Goal: Task Accomplishment & Management: Manage account settings

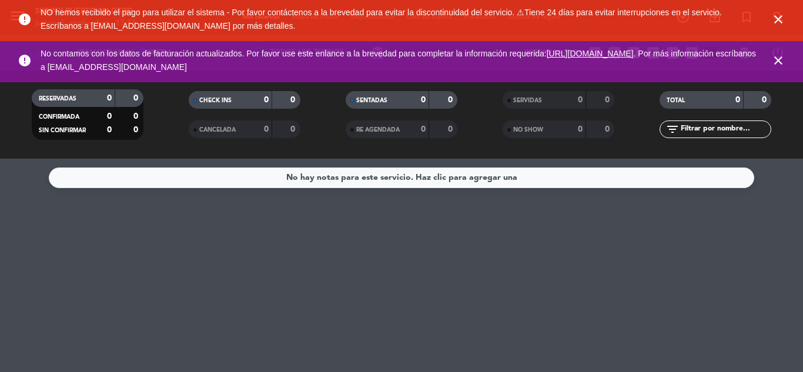
click at [783, 16] on icon "close" at bounding box center [778, 19] width 14 height 14
click at [783, 53] on icon "close" at bounding box center [778, 60] width 14 height 14
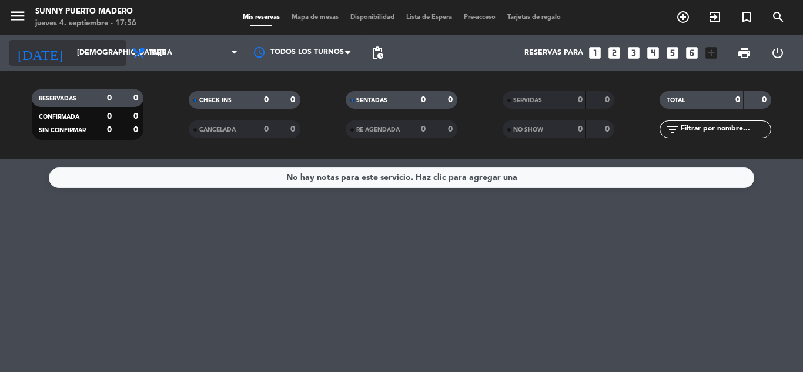
click at [90, 58] on input "[DEMOGRAPHIC_DATA][DATE]" at bounding box center [120, 53] width 99 height 20
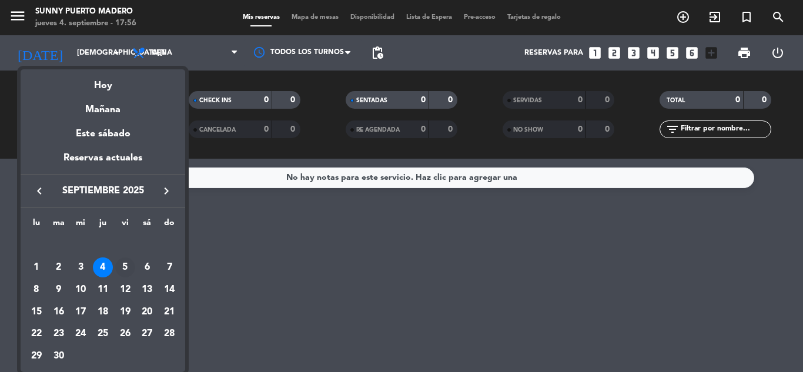
click at [119, 273] on div "5" at bounding box center [125, 267] width 20 height 20
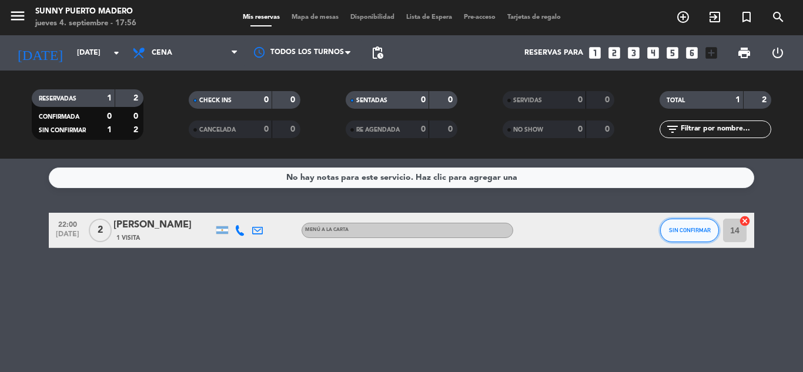
click at [682, 235] on button "SIN CONFIRMAR" at bounding box center [689, 231] width 59 height 24
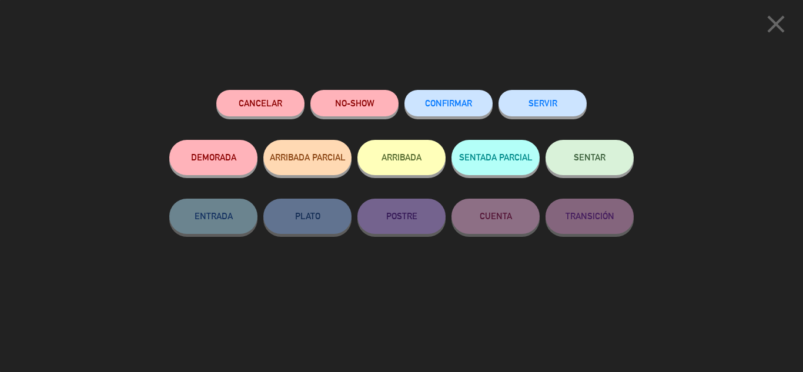
click at [468, 113] on button "CONFIRMAR" at bounding box center [448, 103] width 88 height 26
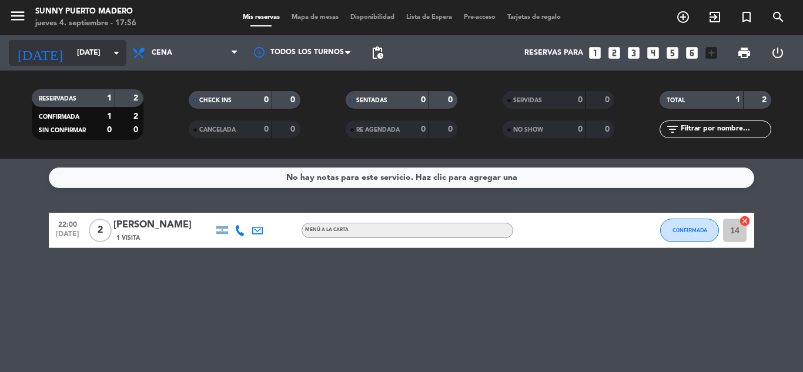
click at [81, 52] on input "[DATE]" at bounding box center [120, 53] width 99 height 20
click at [96, 62] on input "[DATE]" at bounding box center [120, 53] width 99 height 20
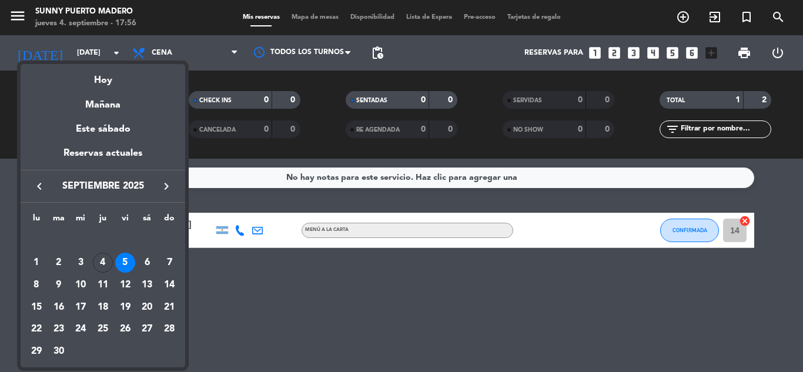
click at [209, 273] on div at bounding box center [401, 186] width 803 height 372
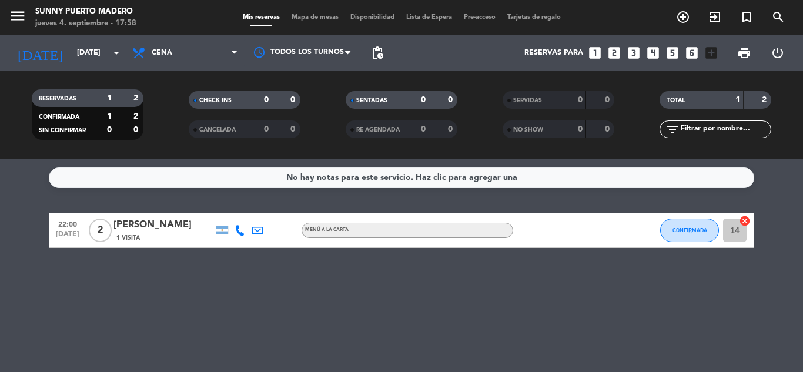
click at [372, 290] on div "No hay notas para este servicio. Haz clic para agregar una 22:00 [DATE] 2 [PERS…" at bounding box center [401, 265] width 803 height 213
click at [706, 227] on span "CONFIRMADA" at bounding box center [689, 230] width 35 height 6
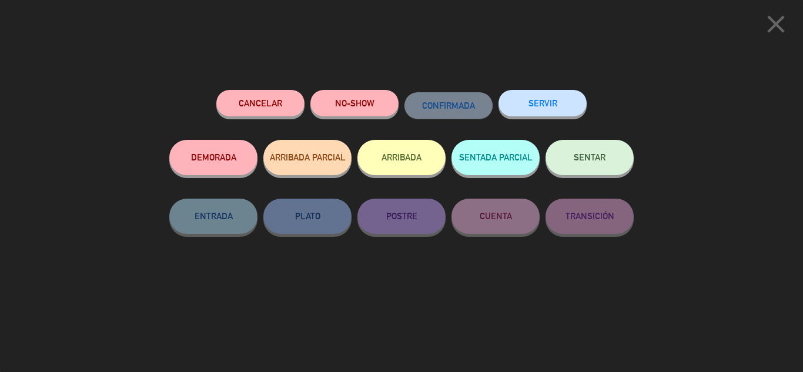
click at [766, 21] on icon "close" at bounding box center [775, 23] width 29 height 29
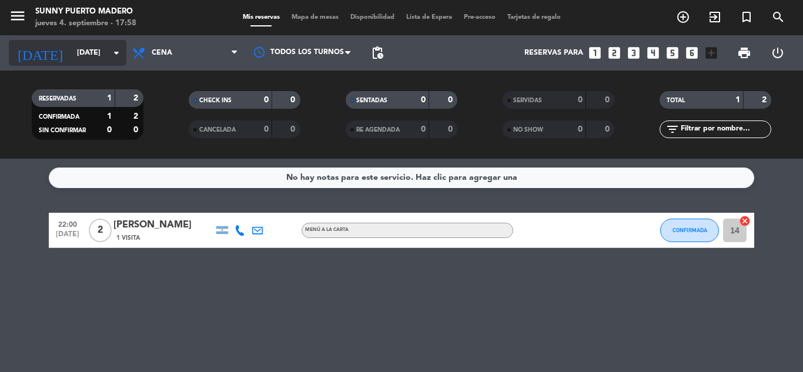
click at [96, 51] on input "[DATE]" at bounding box center [120, 53] width 99 height 20
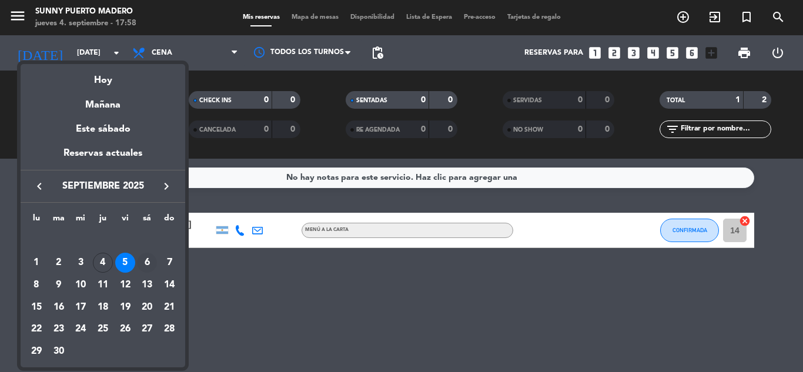
click at [150, 260] on div "6" at bounding box center [147, 263] width 20 height 20
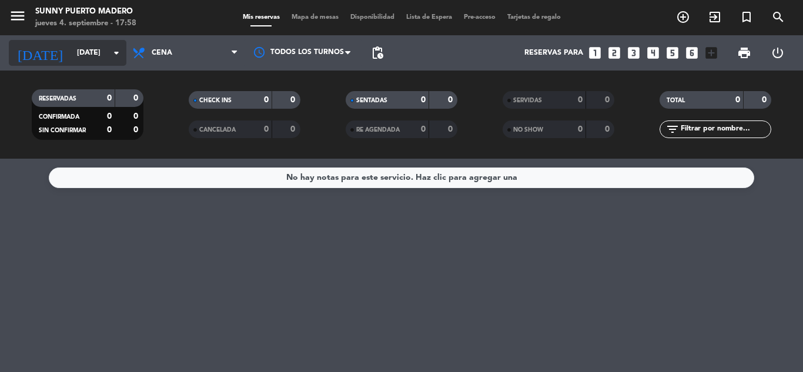
click at [77, 44] on input "[DATE]" at bounding box center [120, 53] width 99 height 20
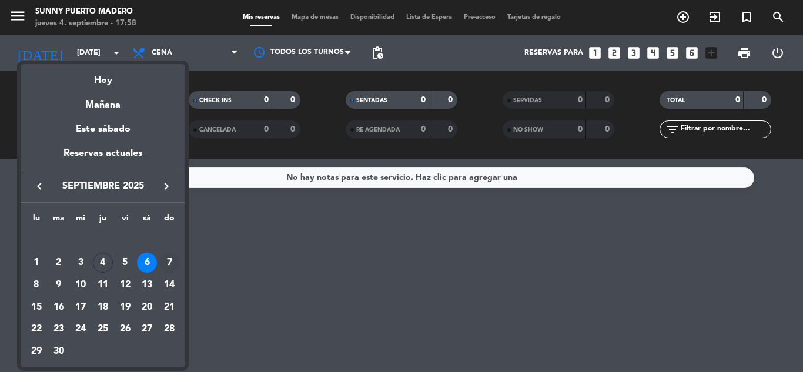
click at [165, 261] on div "7" at bounding box center [169, 263] width 20 height 20
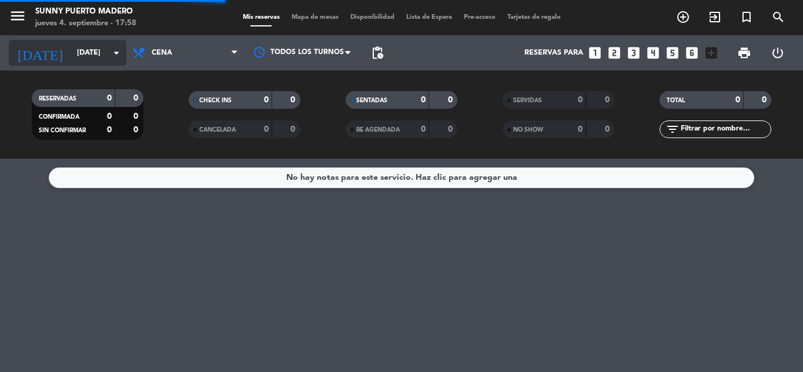
click at [77, 58] on input "[DATE]" at bounding box center [120, 53] width 99 height 20
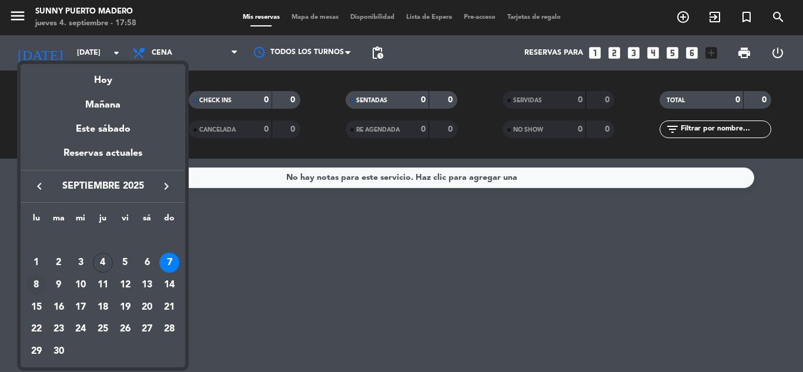
click at [40, 291] on div "8" at bounding box center [36, 285] width 20 height 20
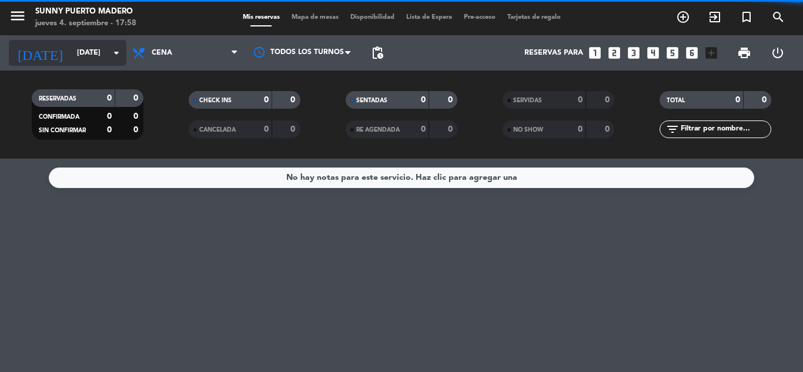
click at [71, 59] on input "[DATE]" at bounding box center [120, 53] width 99 height 20
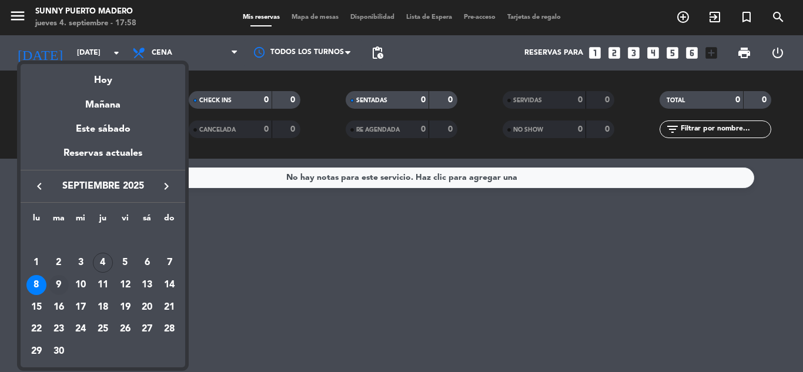
click at [50, 283] on div "9" at bounding box center [59, 285] width 20 height 20
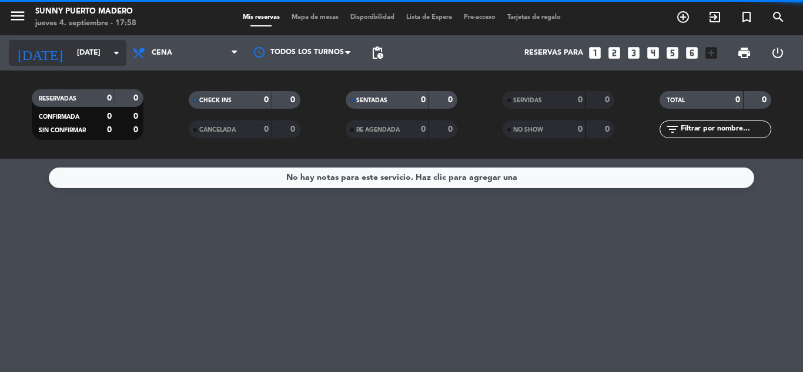
click at [97, 52] on input "[DATE]" at bounding box center [120, 53] width 99 height 20
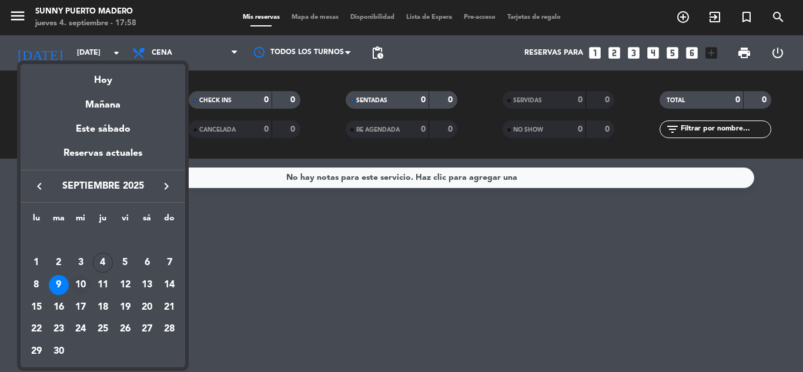
click at [78, 291] on div "10" at bounding box center [81, 285] width 20 height 20
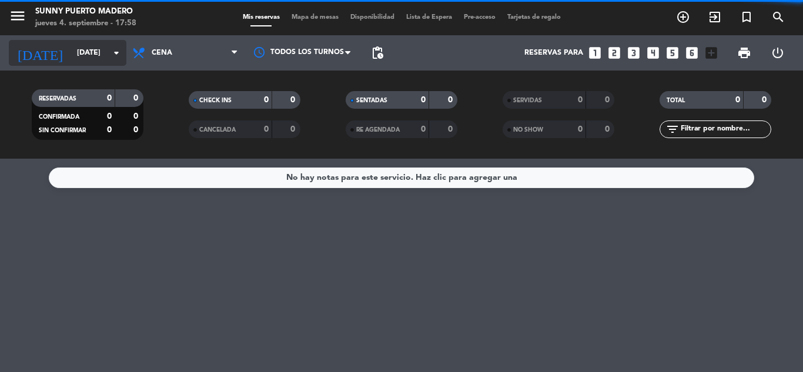
click at [81, 61] on input "[DATE]" at bounding box center [120, 53] width 99 height 20
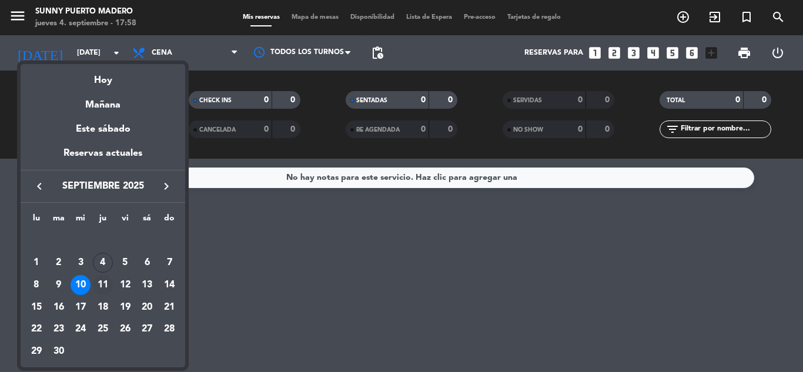
drag, startPoint x: 105, startPoint y: 280, endPoint x: 102, endPoint y: 272, distance: 8.4
click at [104, 280] on div "11" at bounding box center [103, 285] width 20 height 20
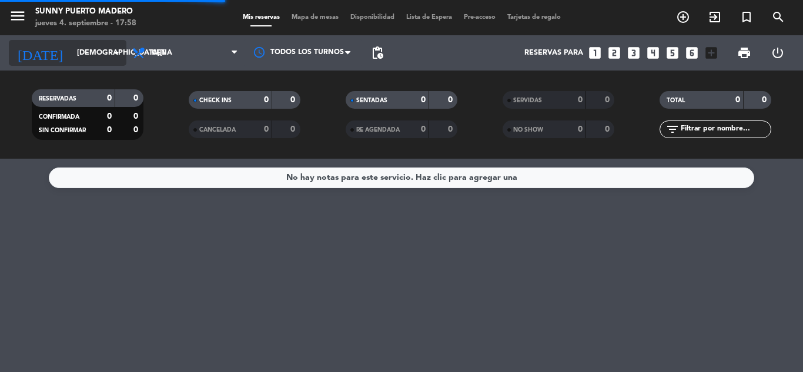
click at [90, 55] on input "[DEMOGRAPHIC_DATA][DATE]" at bounding box center [120, 53] width 99 height 20
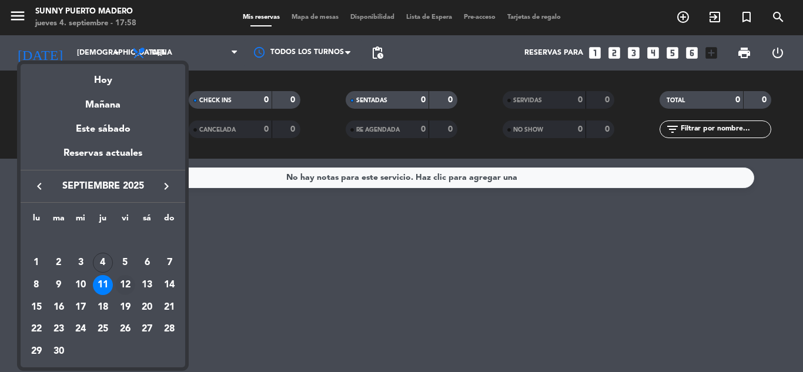
click at [126, 281] on div "12" at bounding box center [125, 285] width 20 height 20
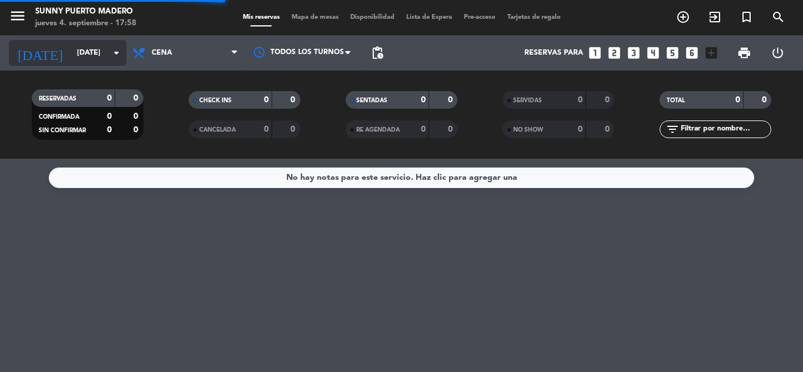
click at [106, 65] on div "[DATE] [DATE] arrow_drop_down" at bounding box center [68, 53] width 118 height 26
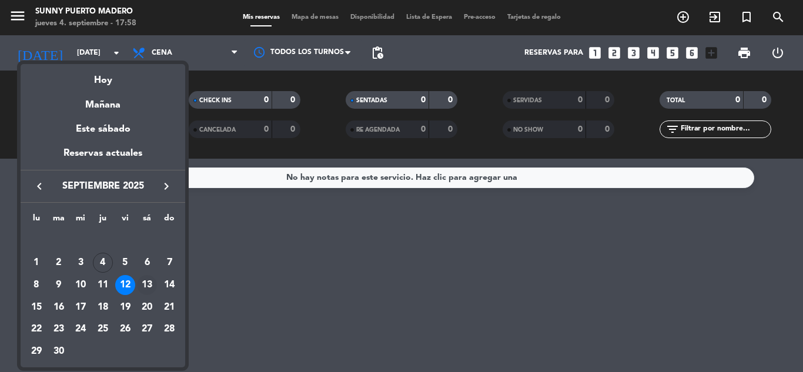
click at [143, 283] on div "13" at bounding box center [147, 285] width 20 height 20
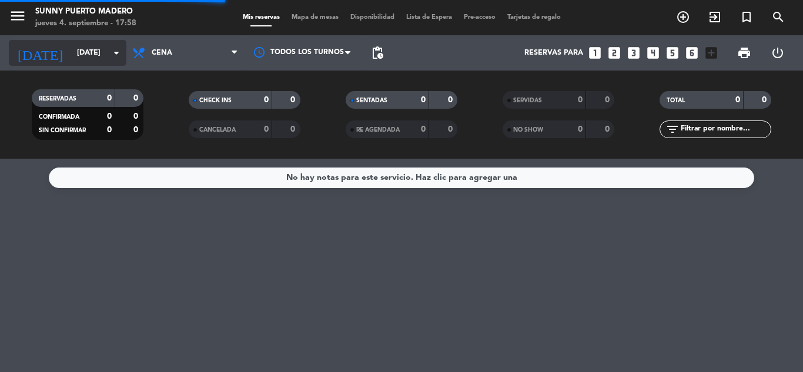
click at [72, 51] on input "[DATE]" at bounding box center [120, 53] width 99 height 20
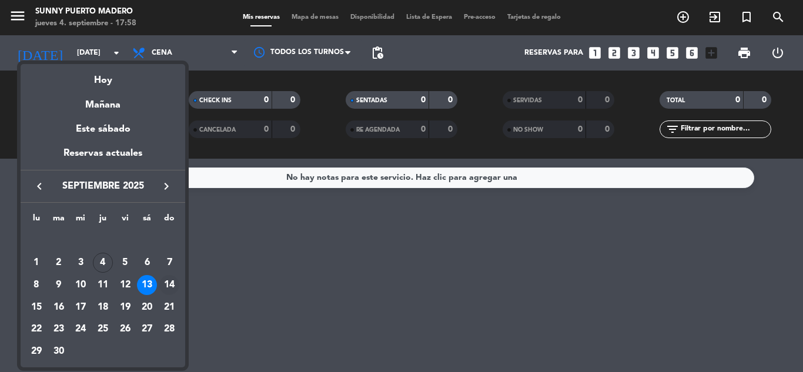
click at [171, 279] on div "14" at bounding box center [169, 285] width 20 height 20
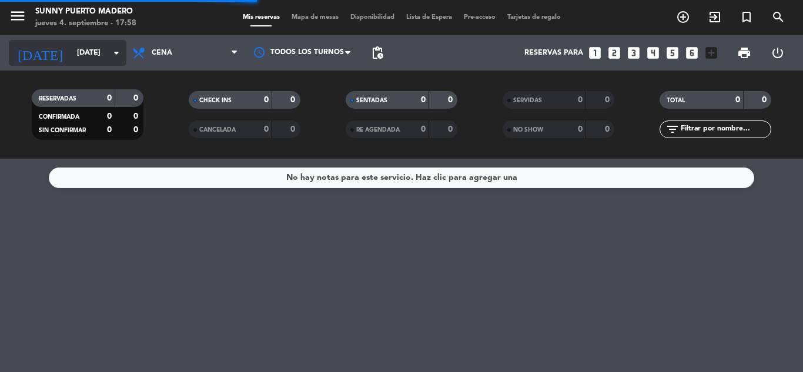
click at [71, 65] on div "[DATE] [DATE] arrow_drop_down" at bounding box center [68, 53] width 118 height 26
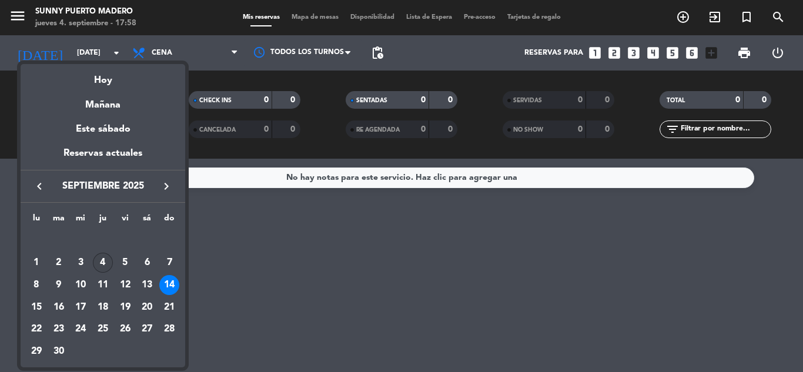
click at [105, 262] on div "4" at bounding box center [103, 263] width 20 height 20
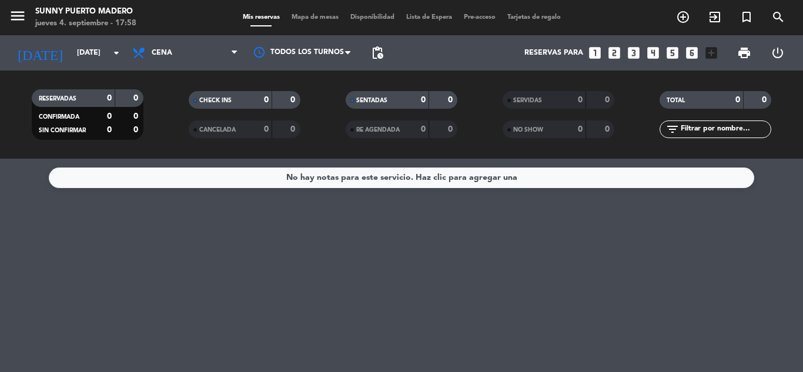
type input "[DEMOGRAPHIC_DATA][DATE]"
